Goal: Task Accomplishment & Management: Manage account settings

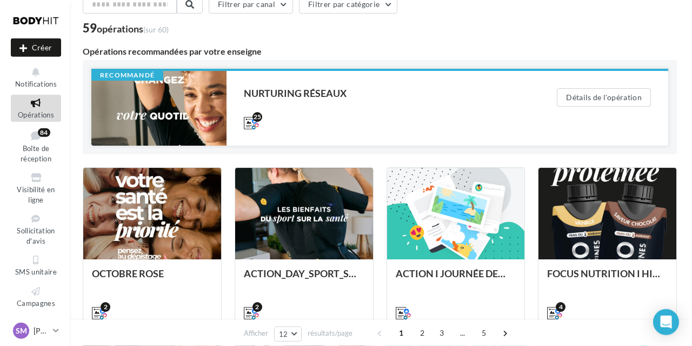
scroll to position [56, 0]
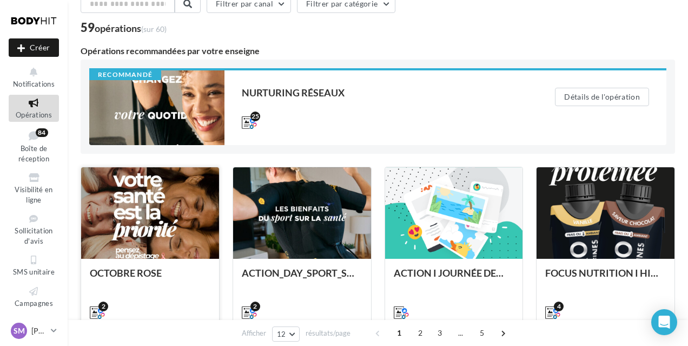
click at [168, 217] on div at bounding box center [150, 213] width 138 height 92
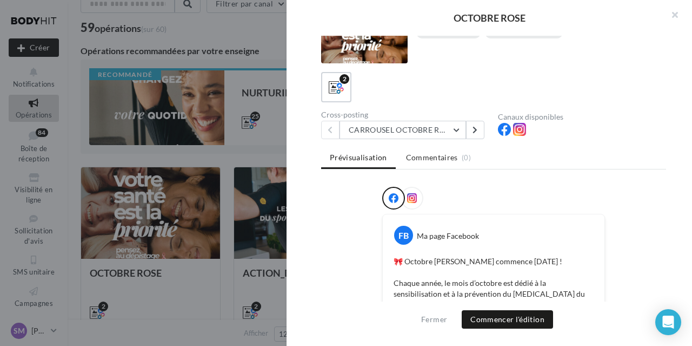
scroll to position [54, 0]
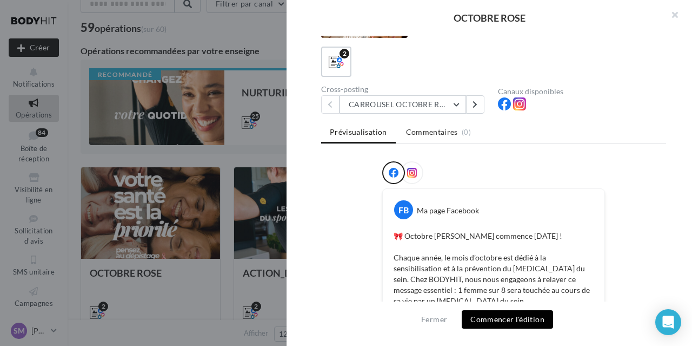
click at [513, 321] on button "Commencer l'édition" at bounding box center [507, 319] width 91 height 18
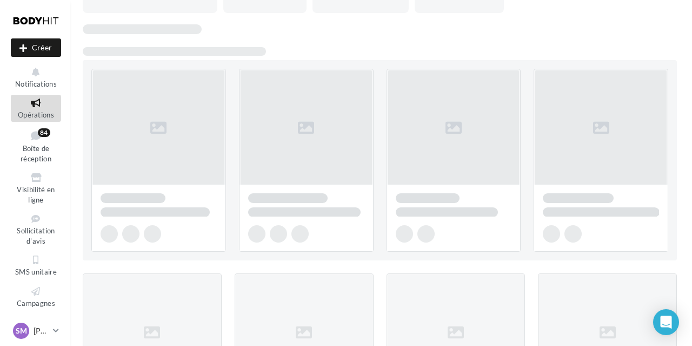
scroll to position [56, 0]
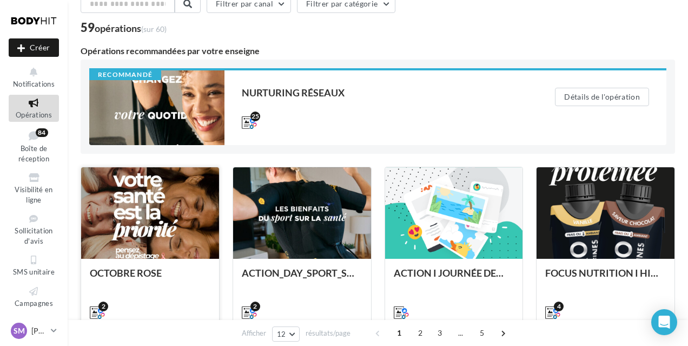
click at [140, 242] on div at bounding box center [150, 213] width 138 height 92
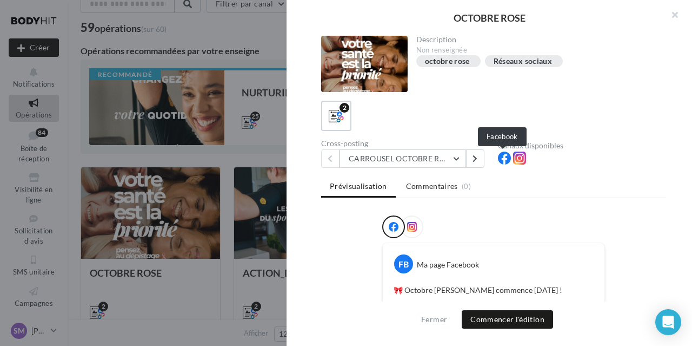
click at [503, 161] on icon at bounding box center [504, 157] width 13 height 13
click at [515, 160] on icon at bounding box center [519, 157] width 13 height 13
click at [410, 225] on icon at bounding box center [412, 227] width 10 height 10
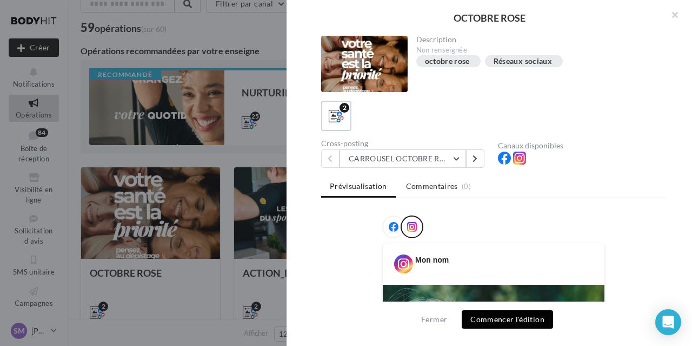
click at [507, 320] on button "Commencer l'édition" at bounding box center [507, 319] width 91 height 18
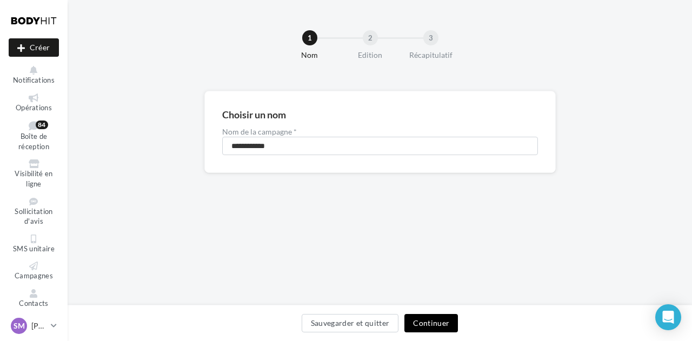
click at [437, 325] on button "Continuer" at bounding box center [431, 323] width 54 height 18
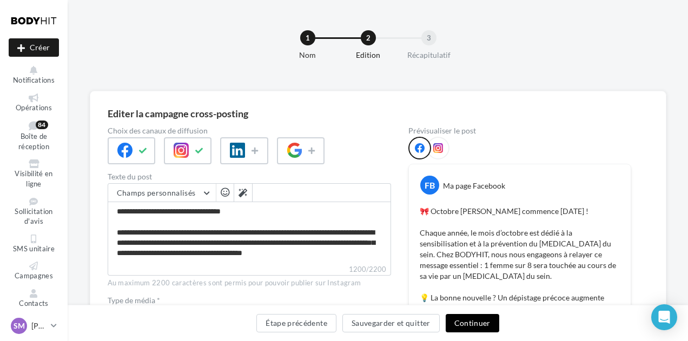
click at [465, 327] on button "Continuer" at bounding box center [473, 323] width 54 height 18
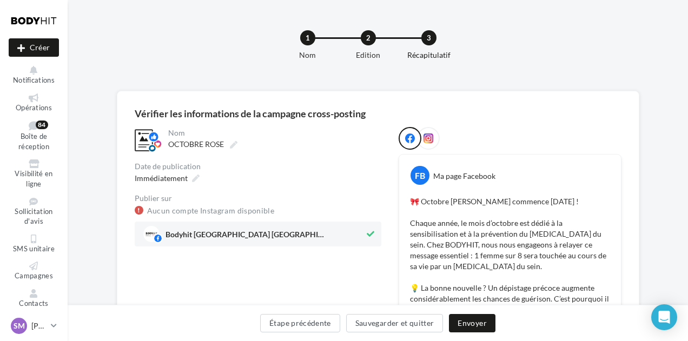
click at [432, 132] on div at bounding box center [428, 138] width 23 height 23
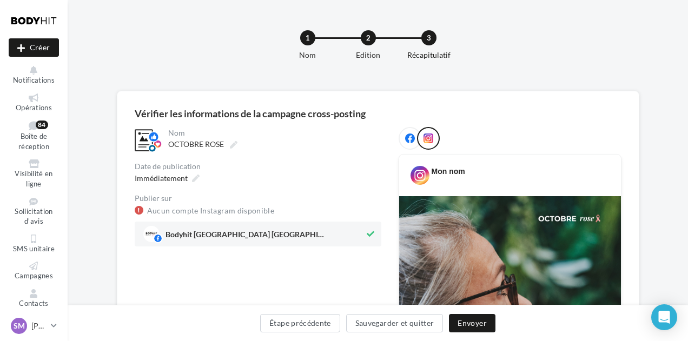
click at [407, 140] on icon at bounding box center [410, 139] width 10 height 10
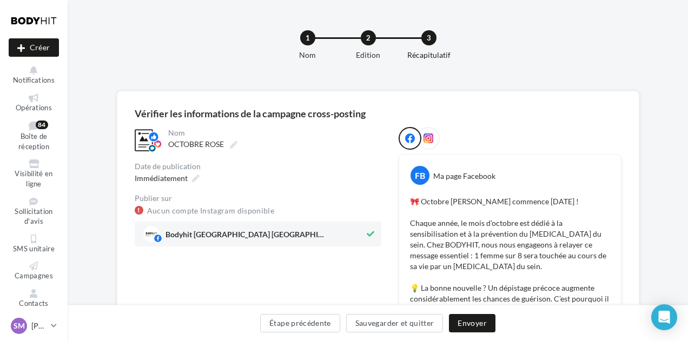
click at [430, 141] on icon at bounding box center [428, 139] width 10 height 10
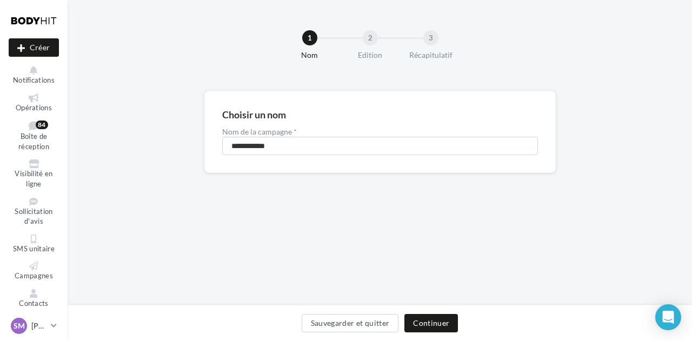
click at [130, 301] on div "**********" at bounding box center [380, 153] width 625 height 306
click at [139, 322] on div "Sauvegarder et quitter Continuer" at bounding box center [379, 325] width 607 height 23
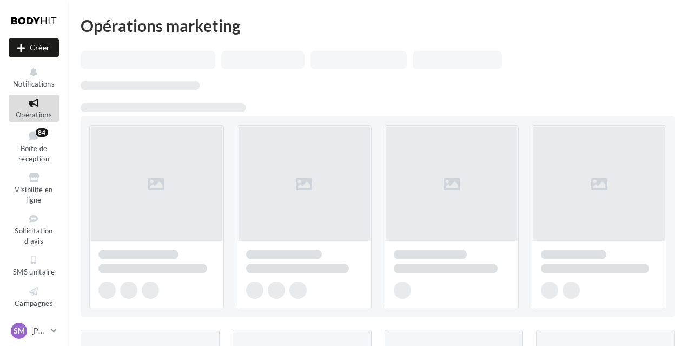
scroll to position [56, 0]
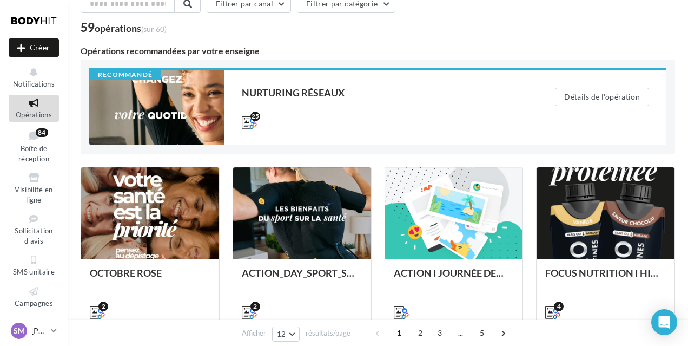
click at [36, 333] on p "[PERSON_NAME]" at bounding box center [38, 330] width 15 height 11
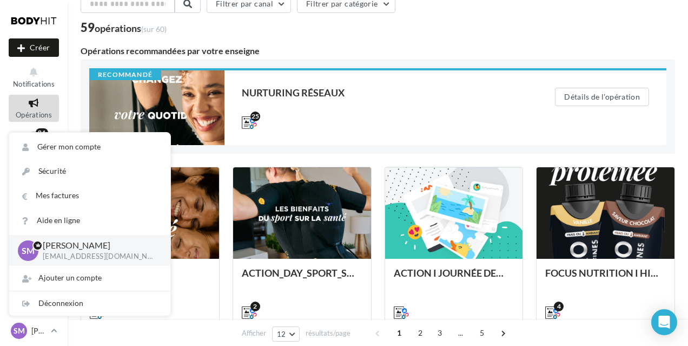
click at [154, 335] on div "Afficher 12 12 24 48 96 résultats/page 1 2 3 ... 5" at bounding box center [378, 333] width 620 height 26
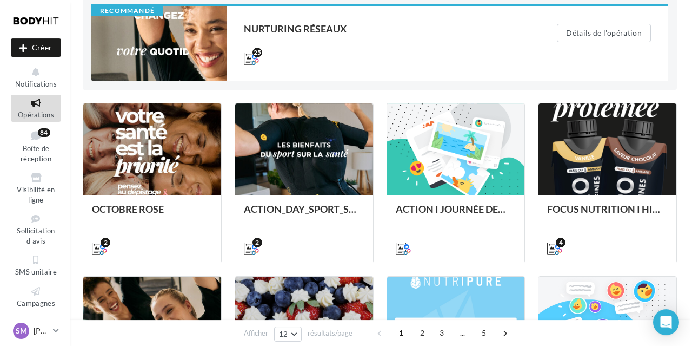
scroll to position [80, 0]
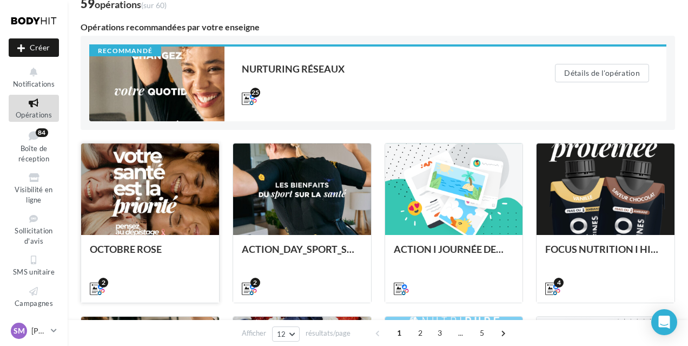
click at [161, 195] on div at bounding box center [150, 189] width 138 height 92
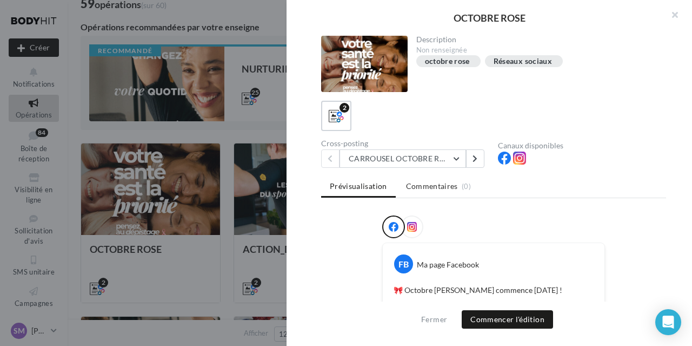
click at [409, 222] on icon at bounding box center [412, 227] width 10 height 10
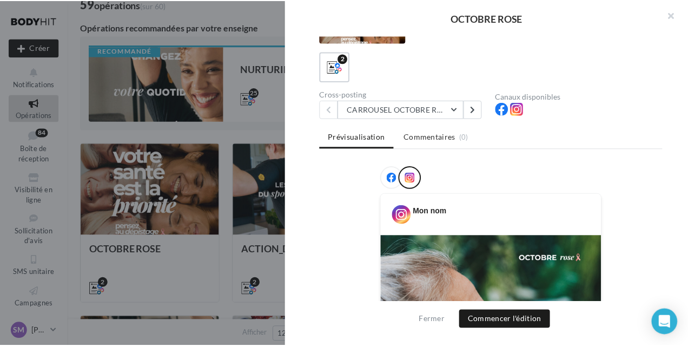
scroll to position [0, 0]
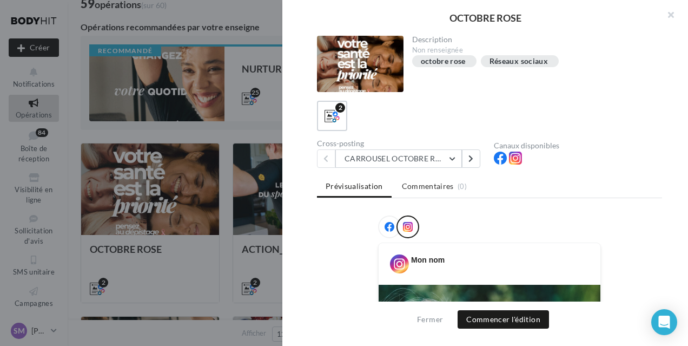
click at [18, 330] on div "OCTOBRE ROSE Description Non renseignée octobre rose Réseaux sociaux 2 Cross-po…" at bounding box center [344, 173] width 688 height 346
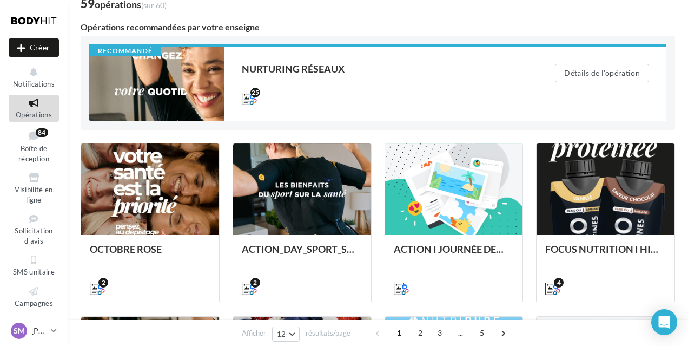
click at [18, 330] on span "SM" at bounding box center [19, 330] width 11 height 11
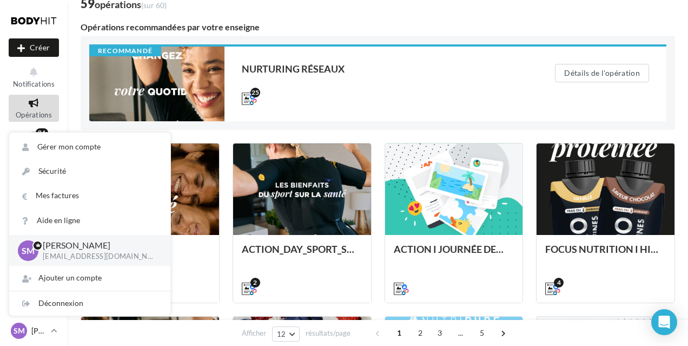
click at [17, 333] on span "SM" at bounding box center [19, 330] width 11 height 11
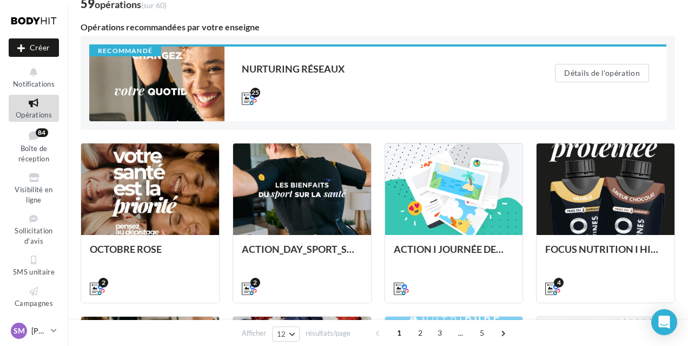
click at [17, 333] on span "SM" at bounding box center [19, 330] width 11 height 11
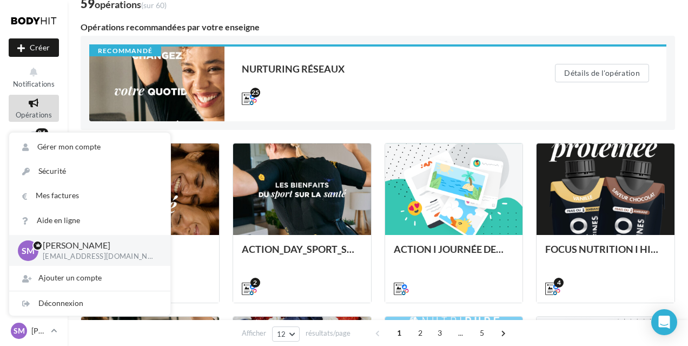
scroll to position [193, 0]
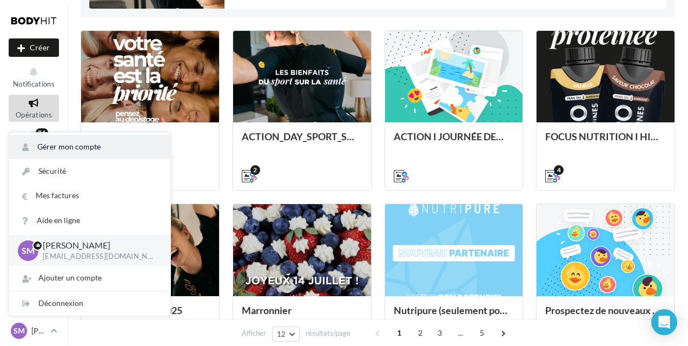
click at [78, 145] on link "Gérer mon compte" at bounding box center [89, 147] width 161 height 24
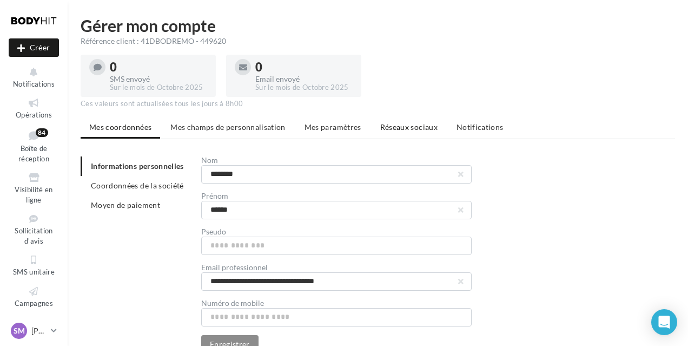
click at [406, 128] on span "Réseaux sociaux" at bounding box center [408, 126] width 57 height 9
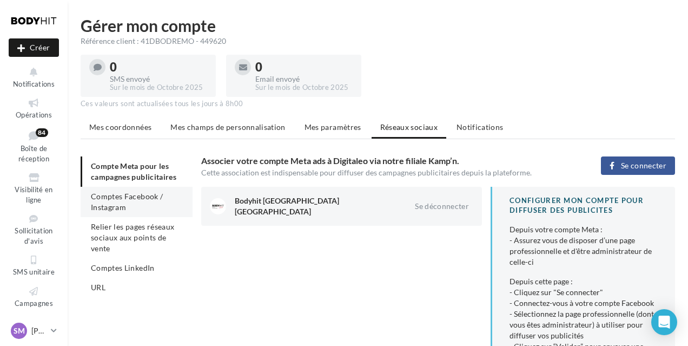
click at [113, 200] on span "Comptes Facebook / Instagram" at bounding box center [127, 201] width 72 height 20
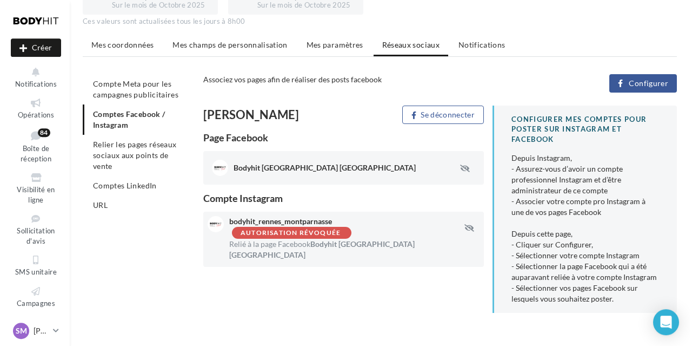
scroll to position [104, 0]
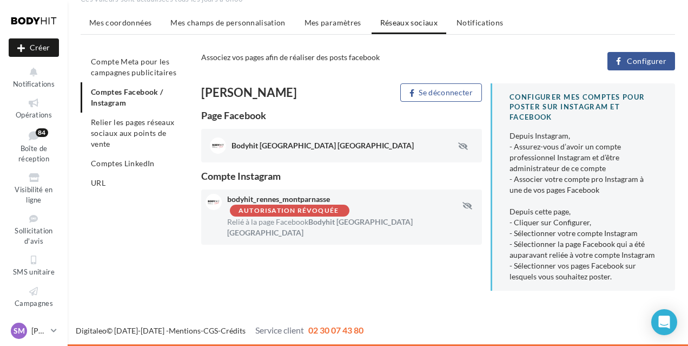
click at [621, 61] on icon "button" at bounding box center [618, 61] width 5 height 0
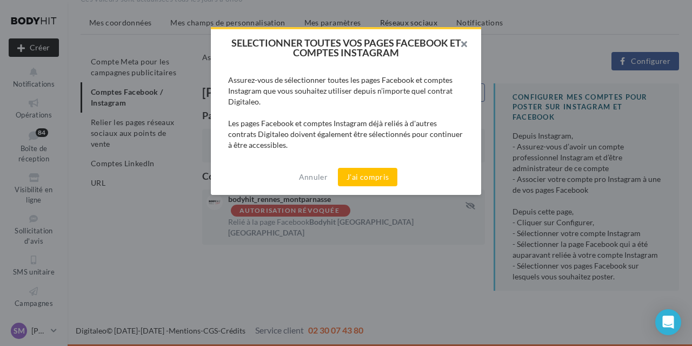
click at [468, 43] on button "button" at bounding box center [459, 45] width 43 height 32
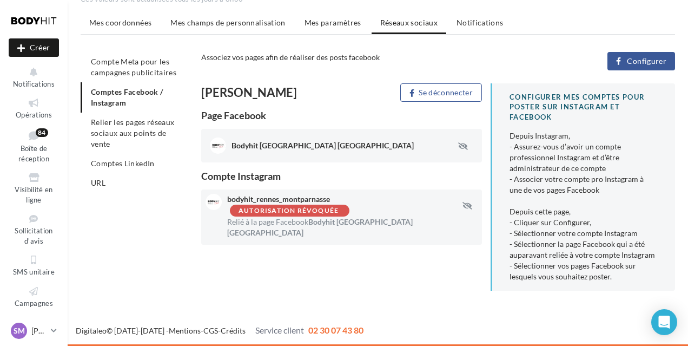
click at [21, 329] on span "SM" at bounding box center [19, 330] width 11 height 11
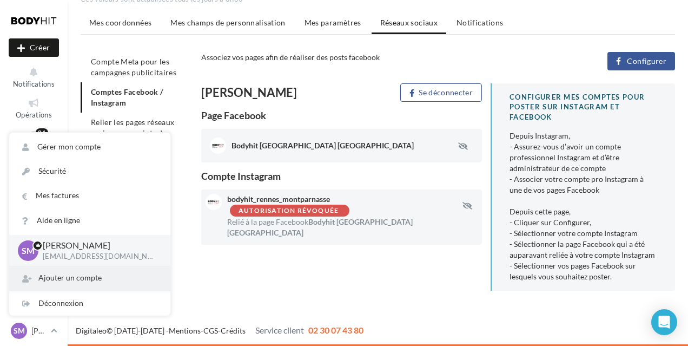
click at [43, 277] on div "Ajouter un compte" at bounding box center [89, 278] width 161 height 24
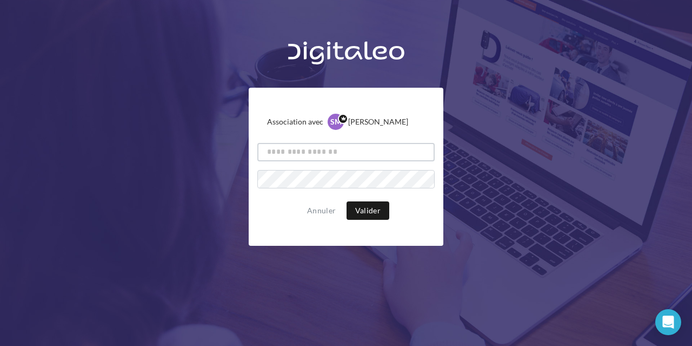
click at [276, 153] on input "text" at bounding box center [345, 152] width 177 height 18
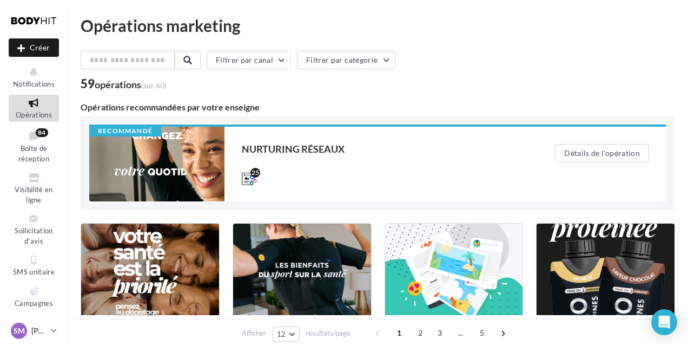
click at [18, 326] on span "SM" at bounding box center [19, 330] width 11 height 11
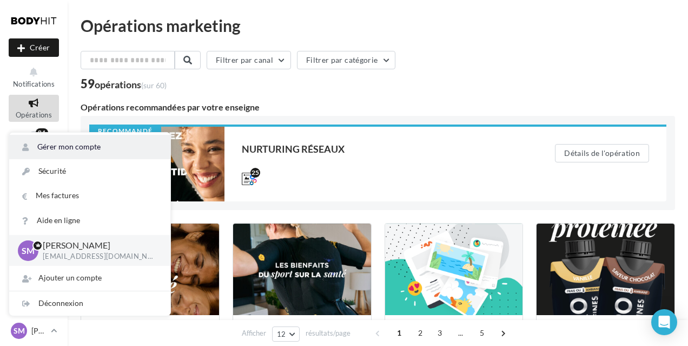
click at [77, 142] on link "Gérer mon compte" at bounding box center [89, 147] width 161 height 24
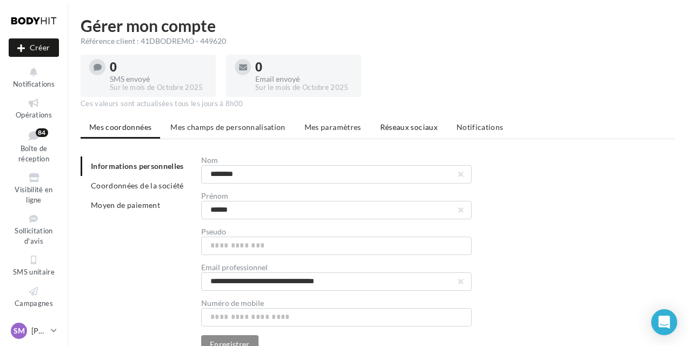
click at [405, 131] on span "Réseaux sociaux" at bounding box center [408, 126] width 57 height 9
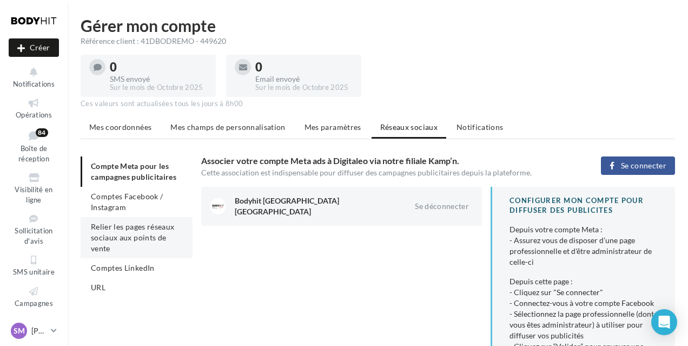
click at [142, 229] on span "Relier les pages réseaux sociaux aux points de vente" at bounding box center [132, 237] width 83 height 31
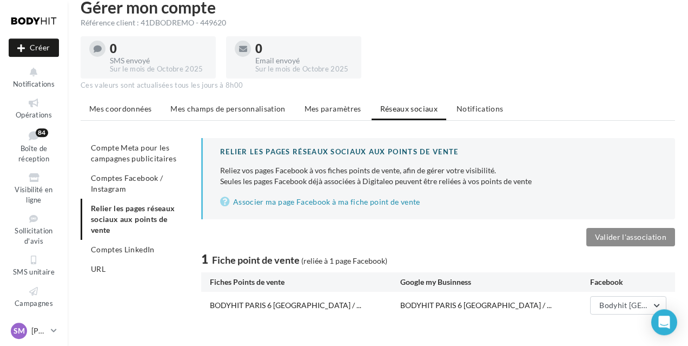
scroll to position [37, 0]
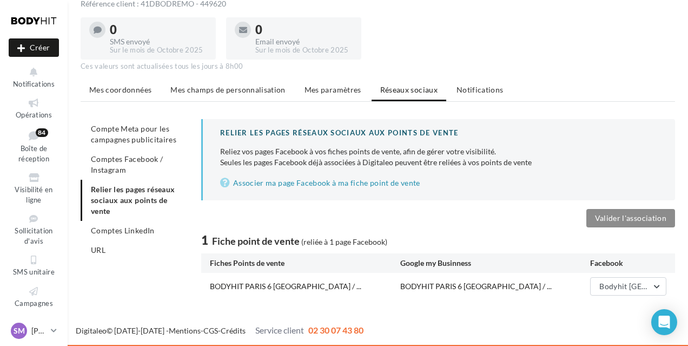
click at [138, 196] on ul "Compte Meta pour les campagnes publicitaires Comptes Facebook / Instagram Relie…" at bounding box center [137, 189] width 112 height 141
click at [131, 161] on span "Comptes Facebook / Instagram" at bounding box center [127, 164] width 72 height 20
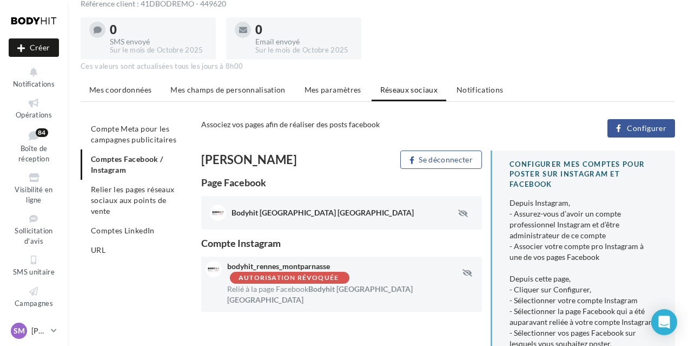
click at [230, 284] on div "Relié à la page Facebook Bodyhit [GEOGRAPHIC_DATA]" at bounding box center [352, 294] width 250 height 22
click at [653, 127] on span "Configurer" at bounding box center [646, 128] width 39 height 9
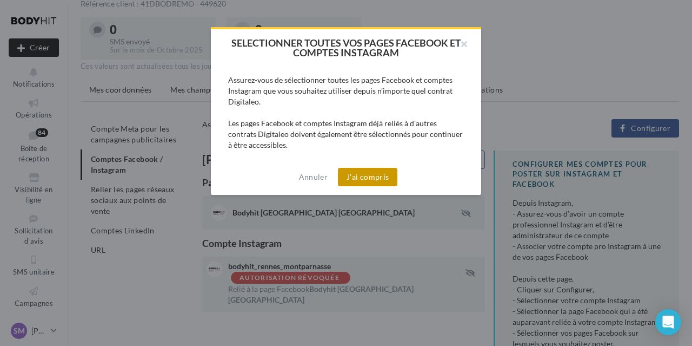
click at [382, 174] on button "J'ai compris" at bounding box center [367, 177] width 59 height 18
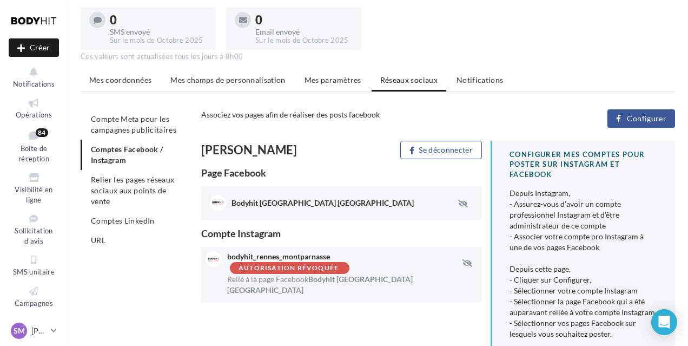
scroll to position [74, 0]
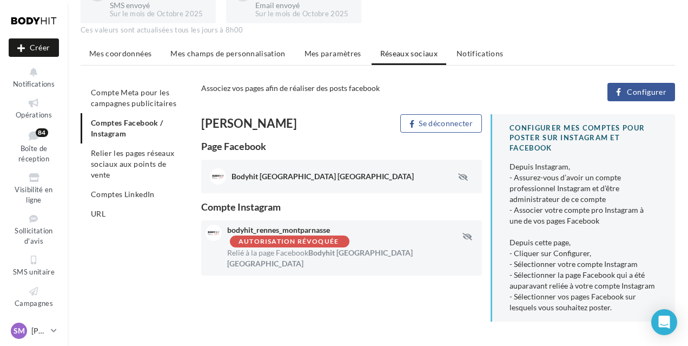
click at [291, 241] on div "Autorisation révoquée" at bounding box center [288, 241] width 100 height 7
click at [631, 93] on span "Configurer" at bounding box center [646, 92] width 39 height 9
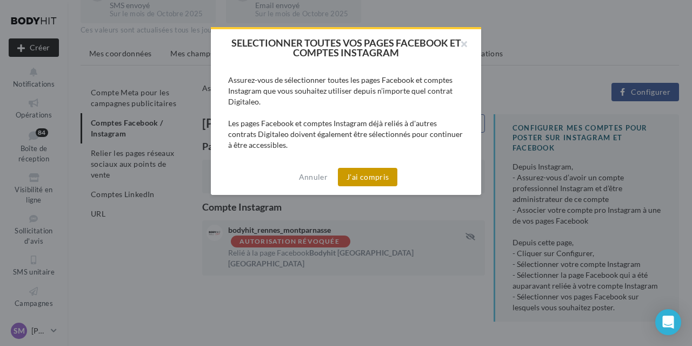
click at [379, 181] on button "J'ai compris" at bounding box center [367, 177] width 59 height 18
